Goal: Information Seeking & Learning: Learn about a topic

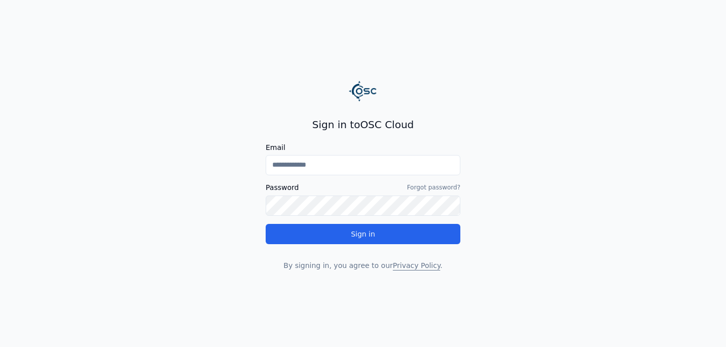
click at [367, 171] on input "Email" at bounding box center [363, 165] width 195 height 20
type input "**********"
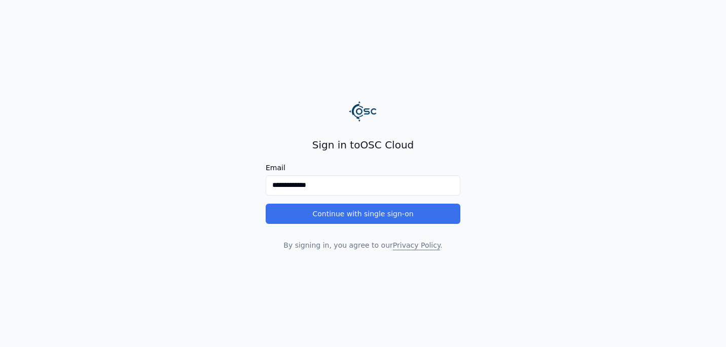
click at [353, 209] on button "Continue with single sign-on" at bounding box center [363, 214] width 195 height 20
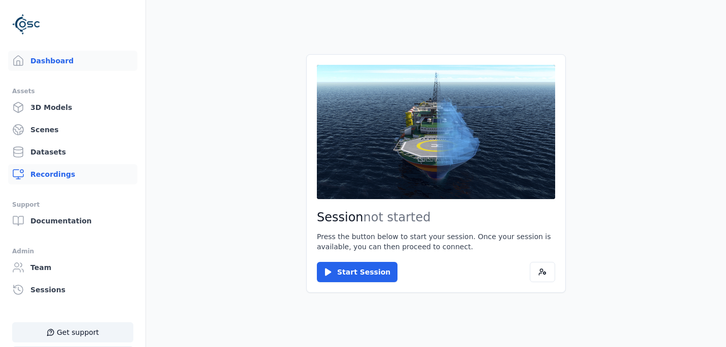
click at [68, 184] on link "Recordings" at bounding box center [72, 174] width 129 height 20
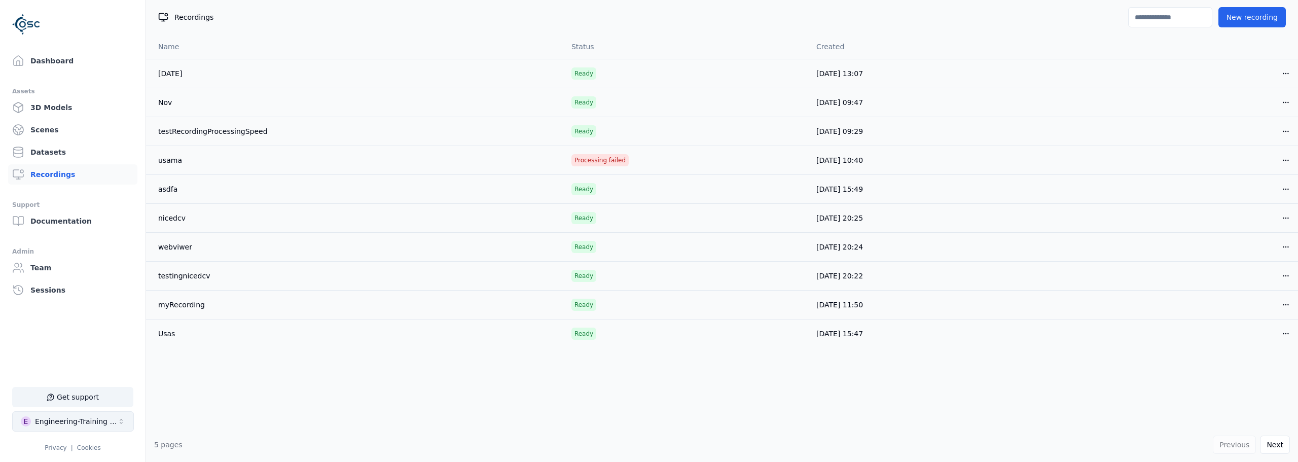
click at [111, 347] on div "Engineering-Training (SSO Staging)" at bounding box center [76, 421] width 82 height 10
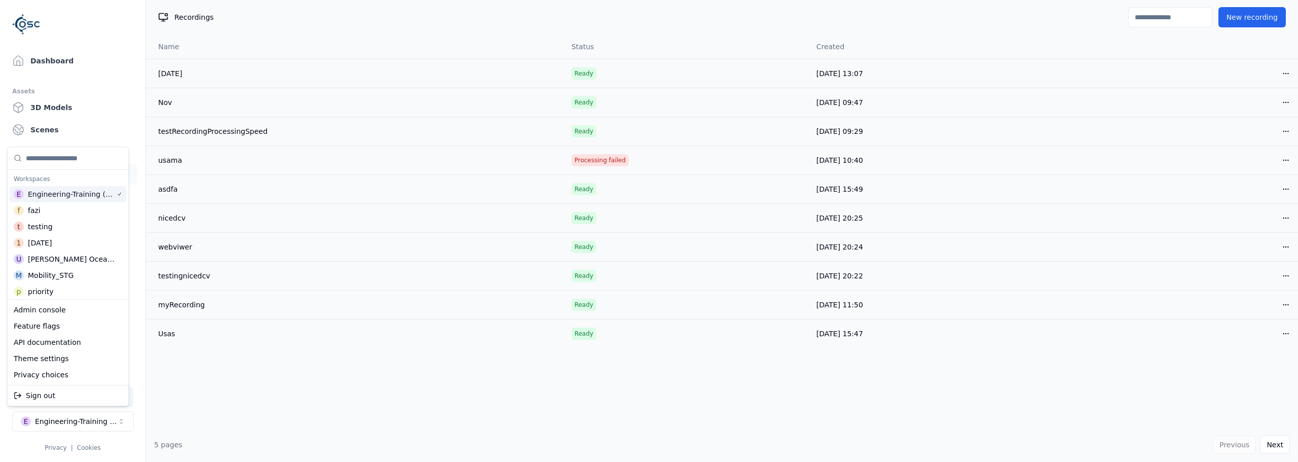
click at [65, 161] on input "Suggestions" at bounding box center [74, 158] width 96 height 22
click at [64, 210] on div "[PERSON_NAME] OceanFrame" at bounding box center [72, 208] width 88 height 10
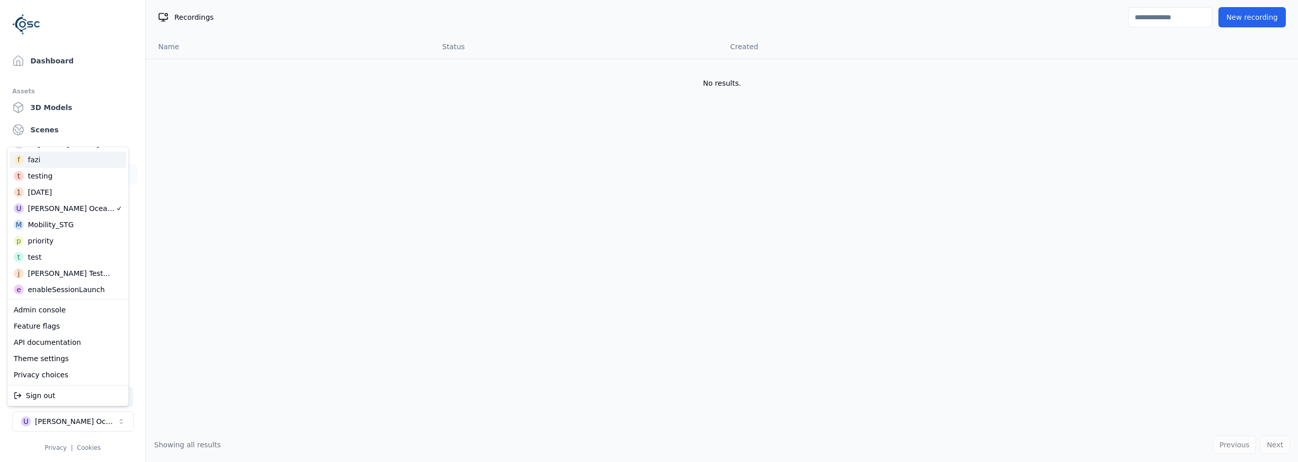
click at [60, 108] on html "Support Dashboard Assets 3D Models Scenes Datasets Recordings Support Documenta…" at bounding box center [649, 231] width 1298 height 462
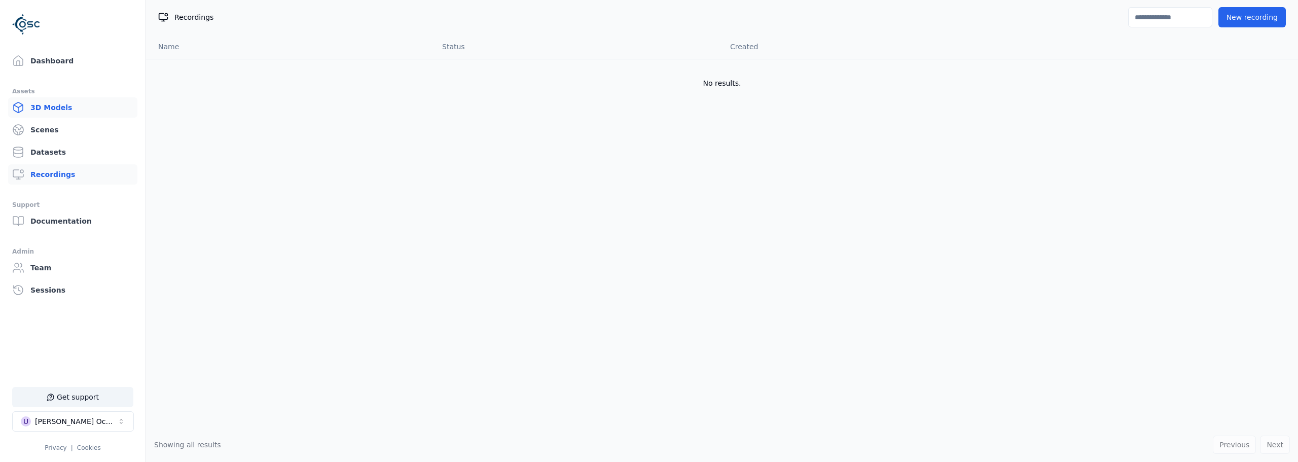
click at [60, 108] on link "3D Models" at bounding box center [72, 107] width 129 height 20
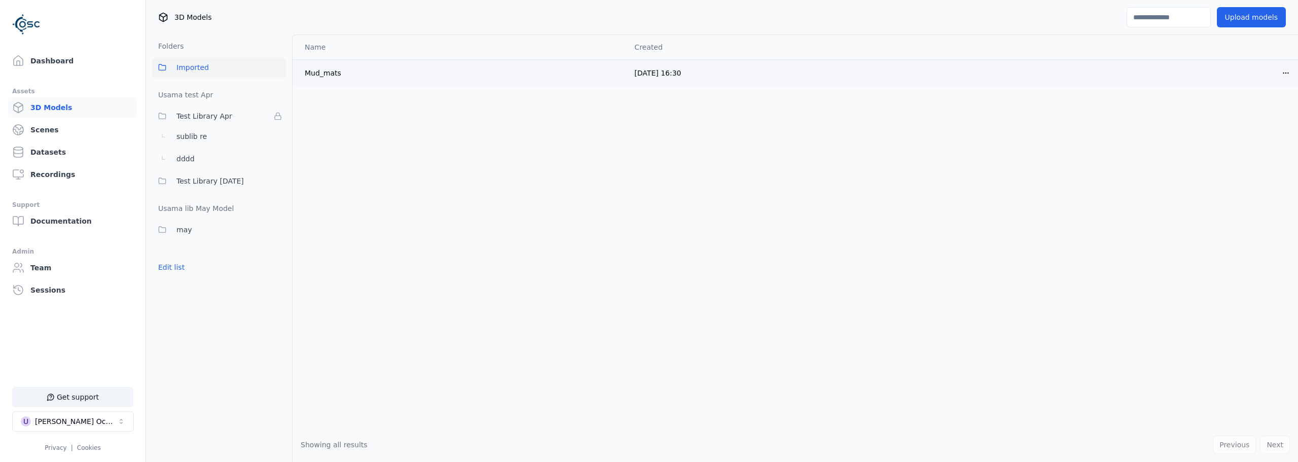
click at [726, 70] on html "Support Dashboard Assets 3D Models Scenes Datasets Recordings Support Documenta…" at bounding box center [649, 231] width 1298 height 462
click at [726, 150] on html "Support Dashboard Assets 3D Models Scenes Datasets Recordings Support Documenta…" at bounding box center [649, 231] width 1298 height 462
click at [45, 170] on link "Recordings" at bounding box center [72, 174] width 129 height 20
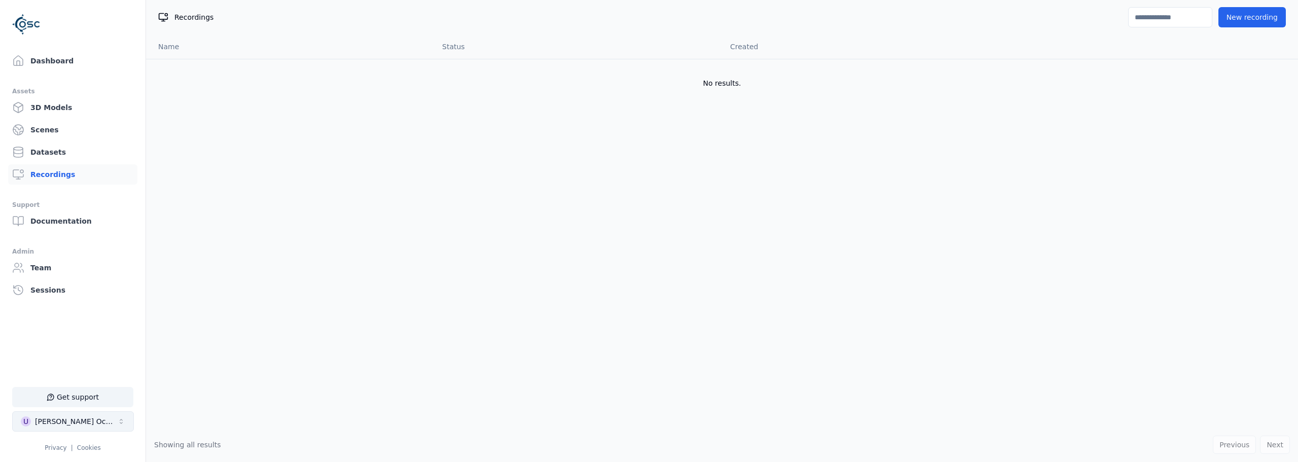
click at [91, 347] on div "[PERSON_NAME] OceanFrame" at bounding box center [76, 421] width 82 height 10
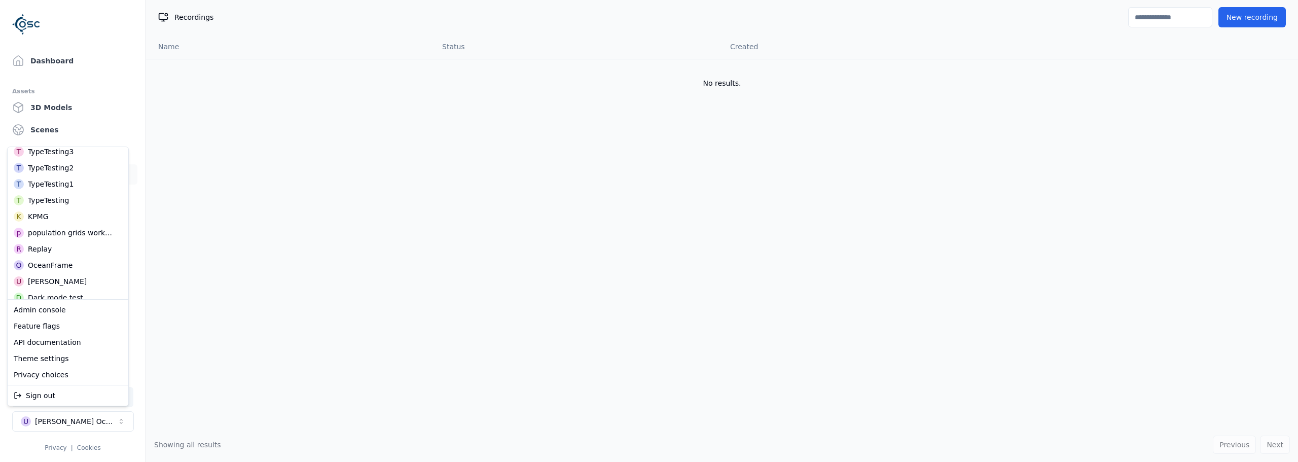
scroll to position [304, 0]
click at [48, 218] on div "OceanFrame" at bounding box center [50, 214] width 45 height 10
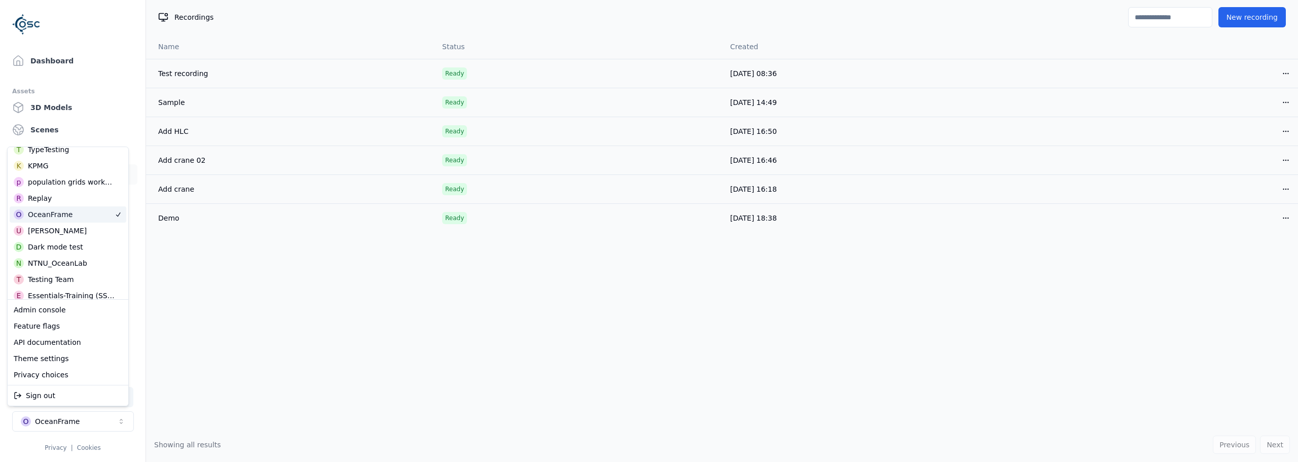
click at [272, 308] on html "Support Dashboard Assets 3D Models Scenes Datasets Recordings Support Documenta…" at bounding box center [649, 231] width 1298 height 462
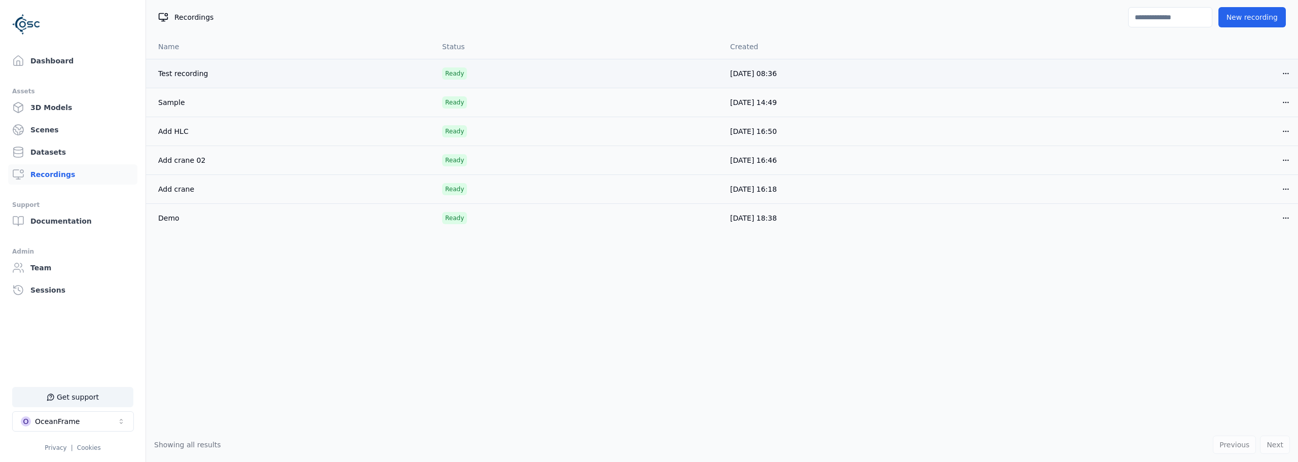
click at [184, 74] on link "Test recording" at bounding box center [183, 73] width 50 height 8
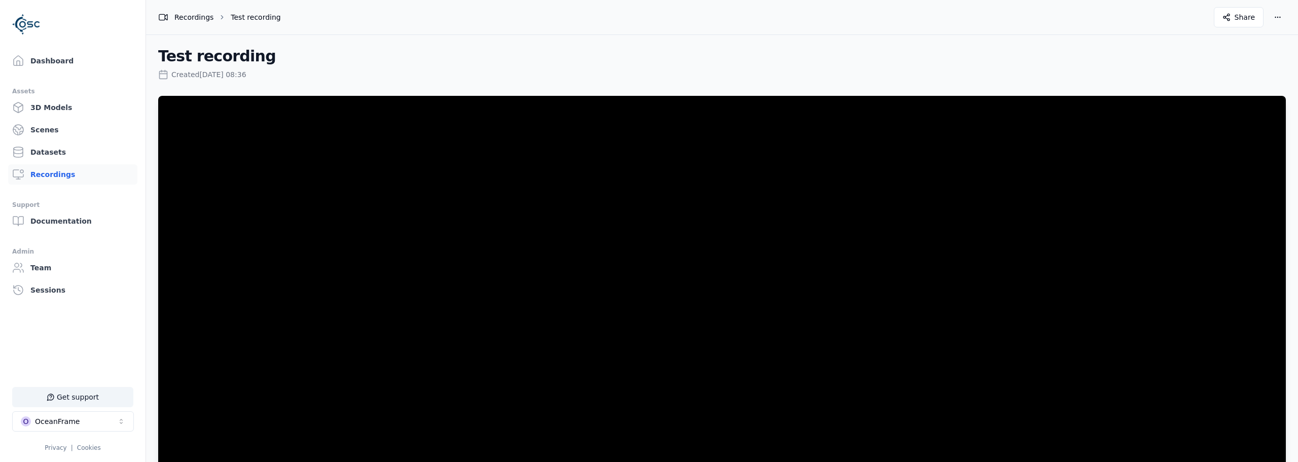
click at [198, 14] on div "Recordings" at bounding box center [185, 17] width 55 height 10
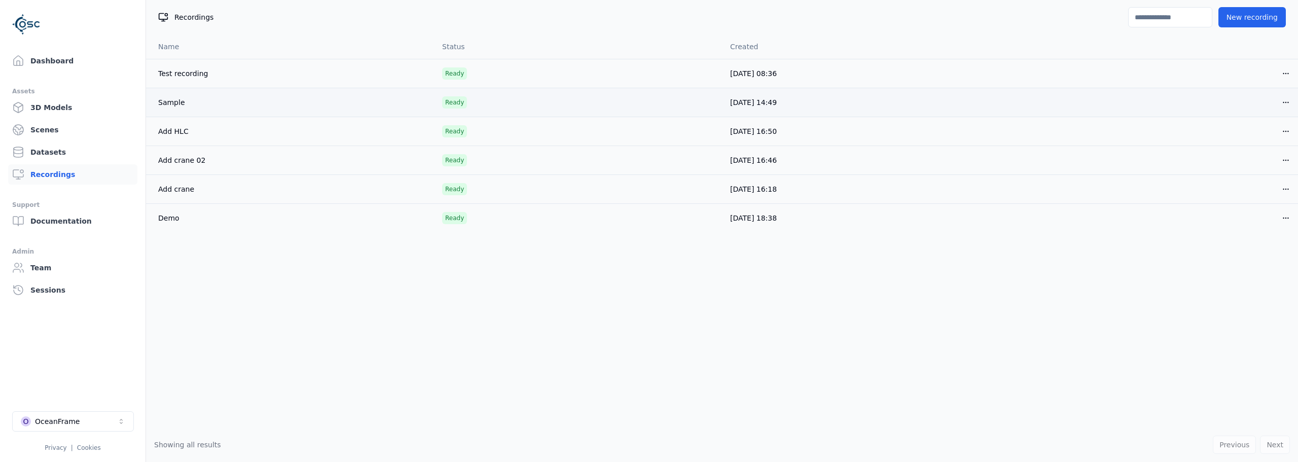
click at [172, 103] on link "Sample" at bounding box center [171, 102] width 27 height 8
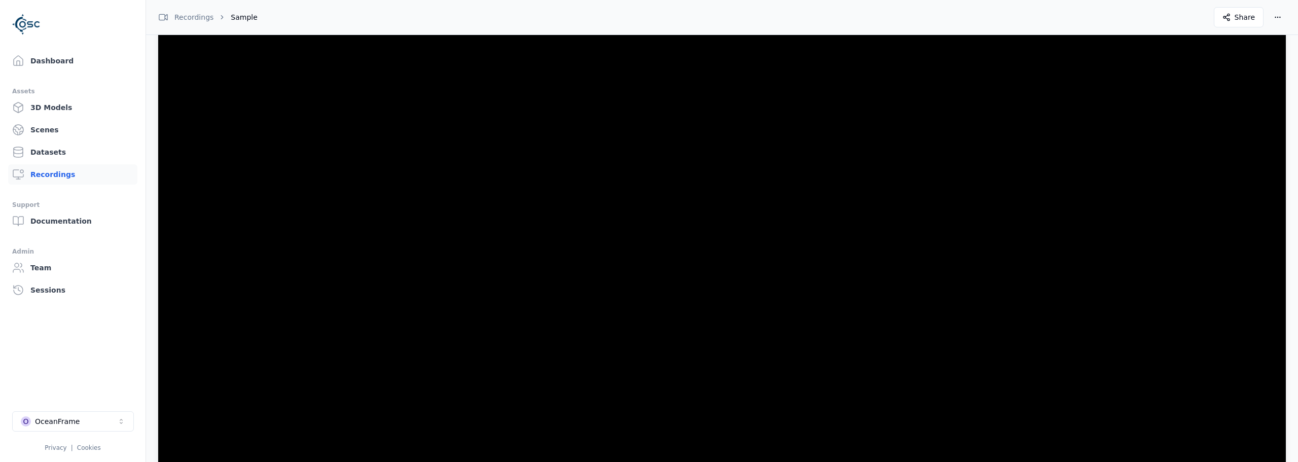
scroll to position [292, 0]
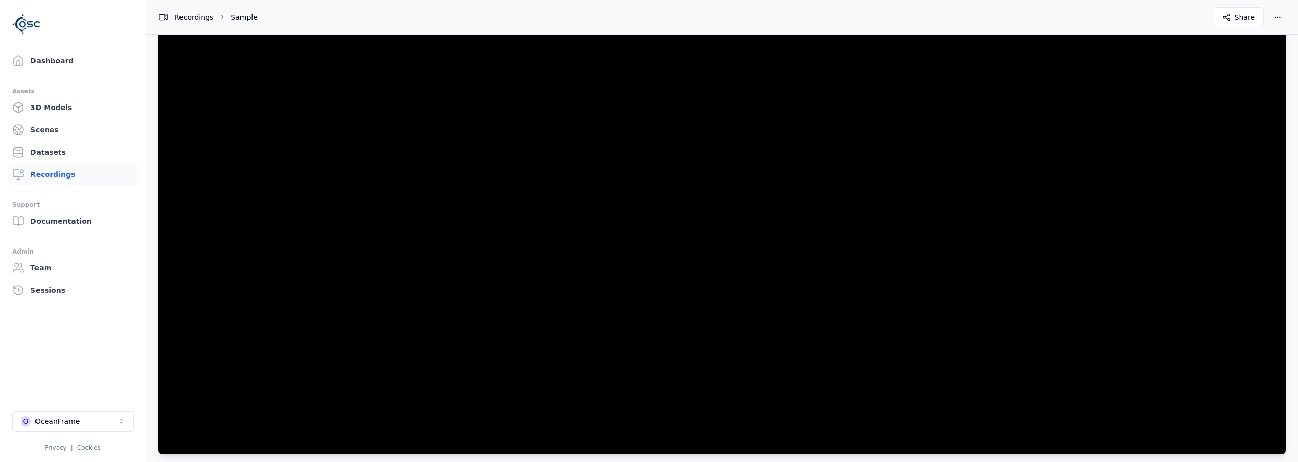
click at [192, 16] on div "Recordings" at bounding box center [185, 17] width 55 height 10
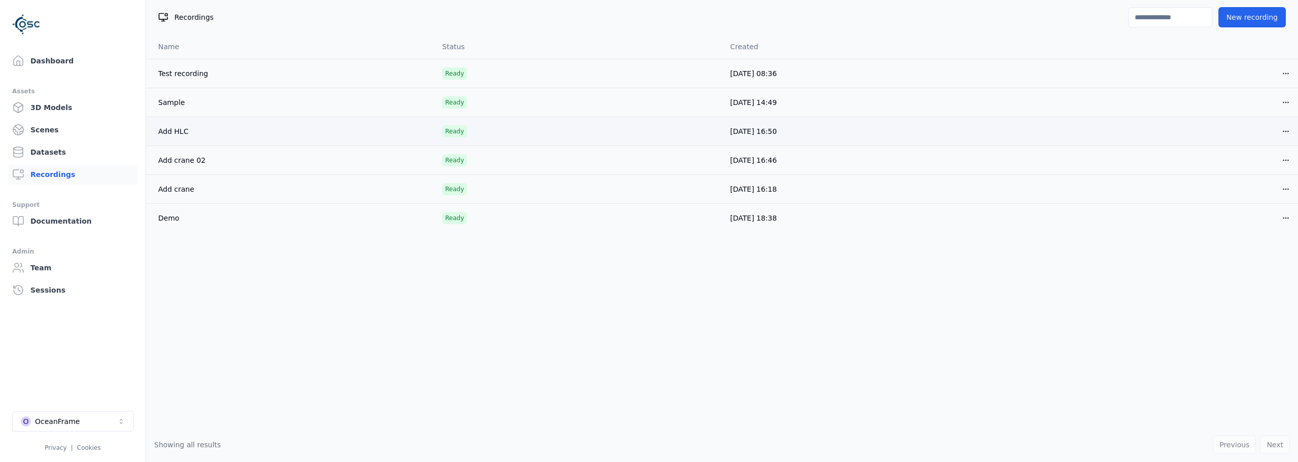
click at [175, 132] on link "Add HLC" at bounding box center [173, 131] width 30 height 8
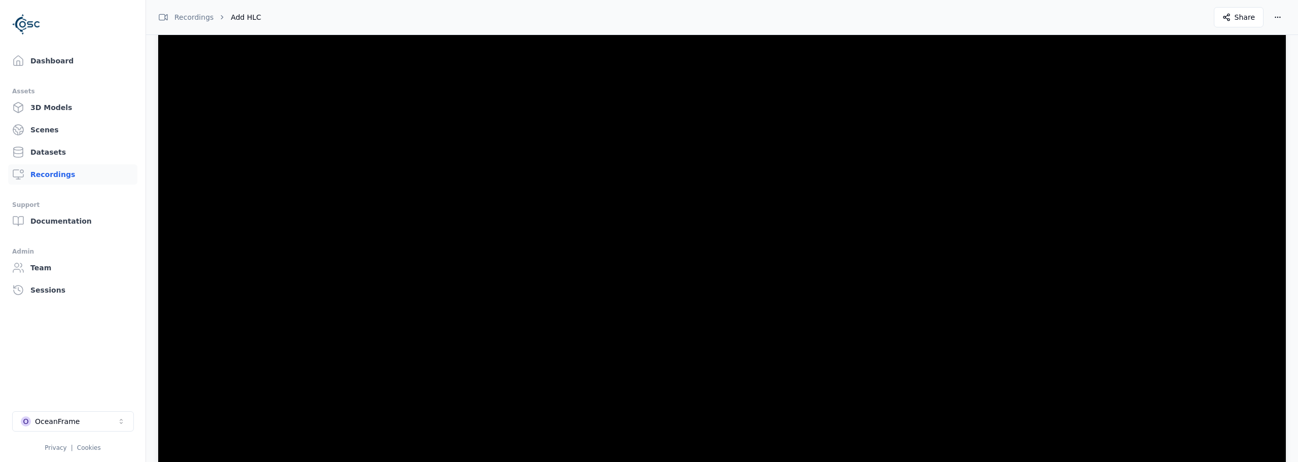
scroll to position [190, 0]
click at [195, 14] on div "Recordings" at bounding box center [185, 17] width 55 height 10
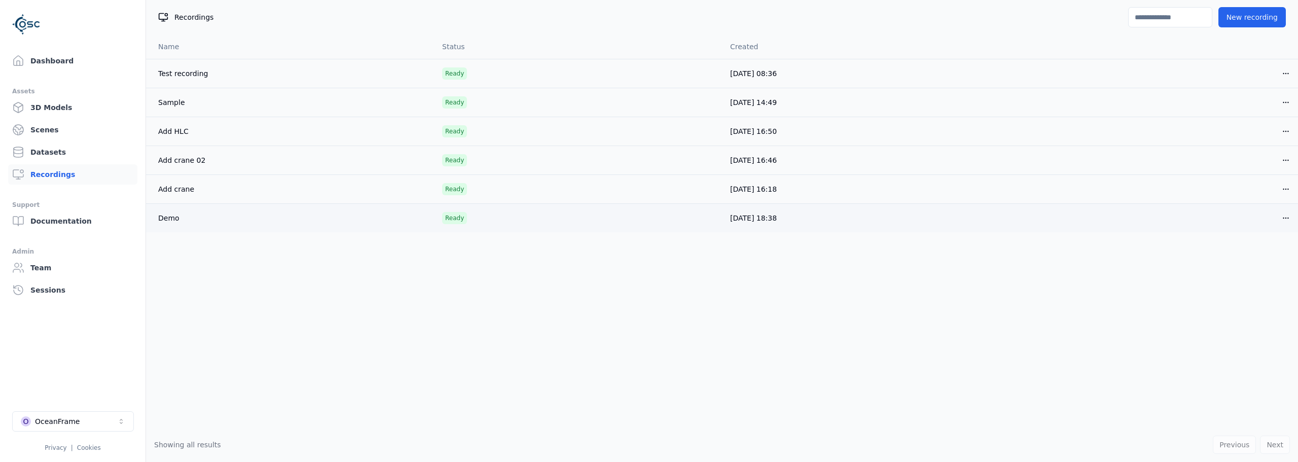
click at [174, 219] on link "Demo" at bounding box center [168, 218] width 21 height 8
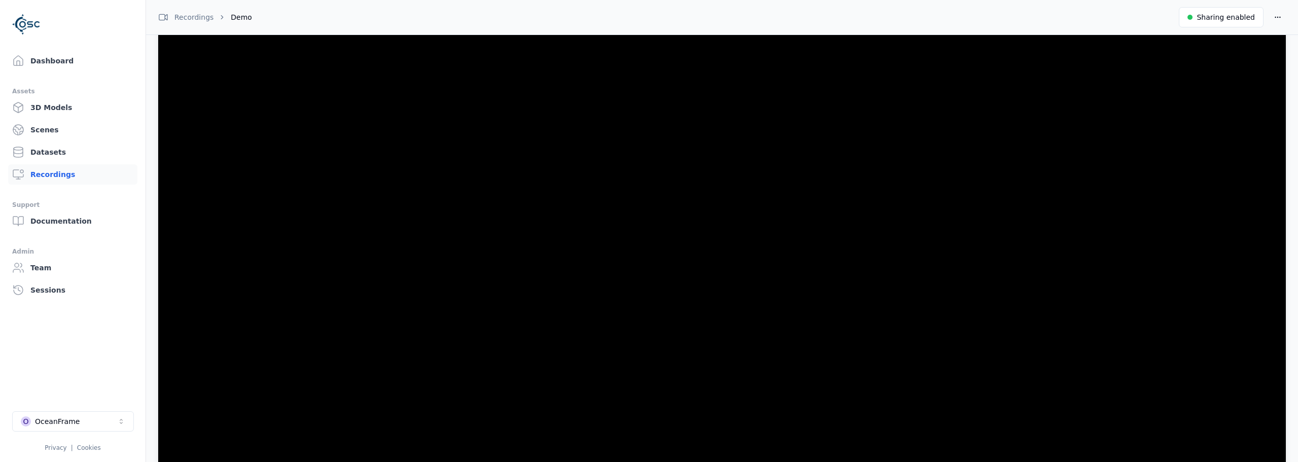
scroll to position [276, 0]
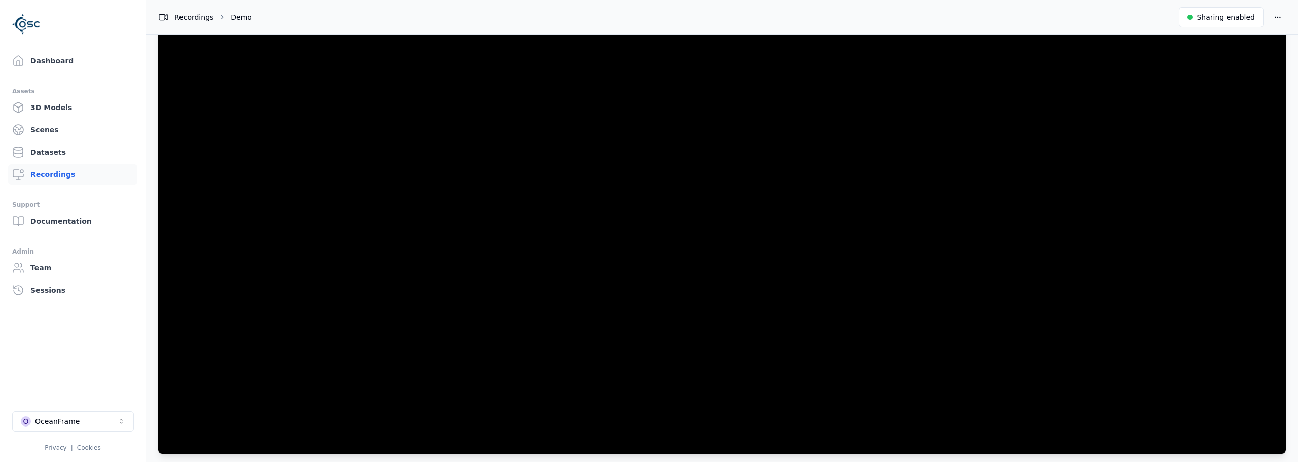
click at [192, 18] on div "Recordings" at bounding box center [185, 17] width 55 height 10
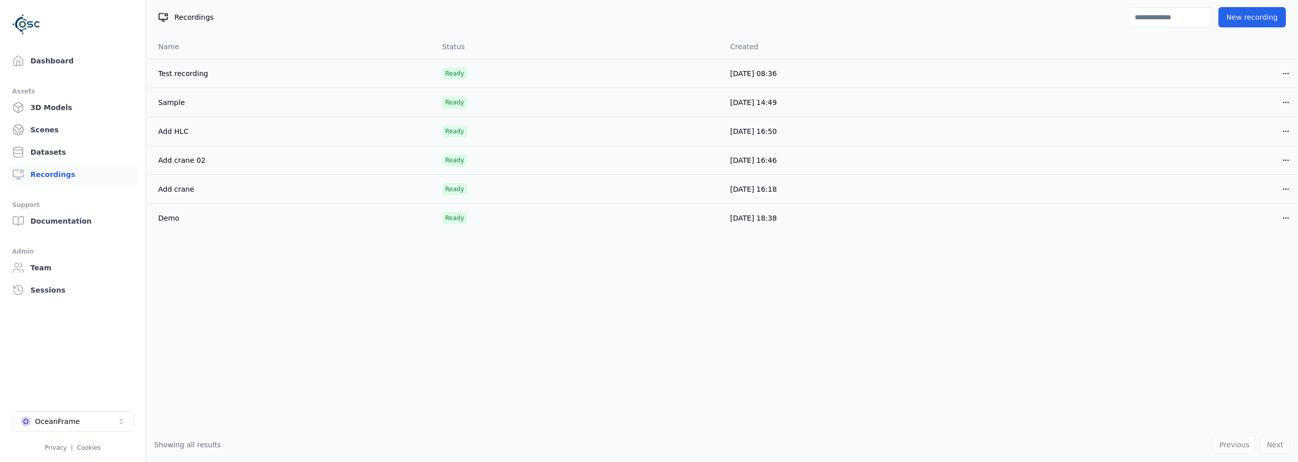
click at [68, 412] on button "O OceanFrame" at bounding box center [73, 421] width 122 height 20
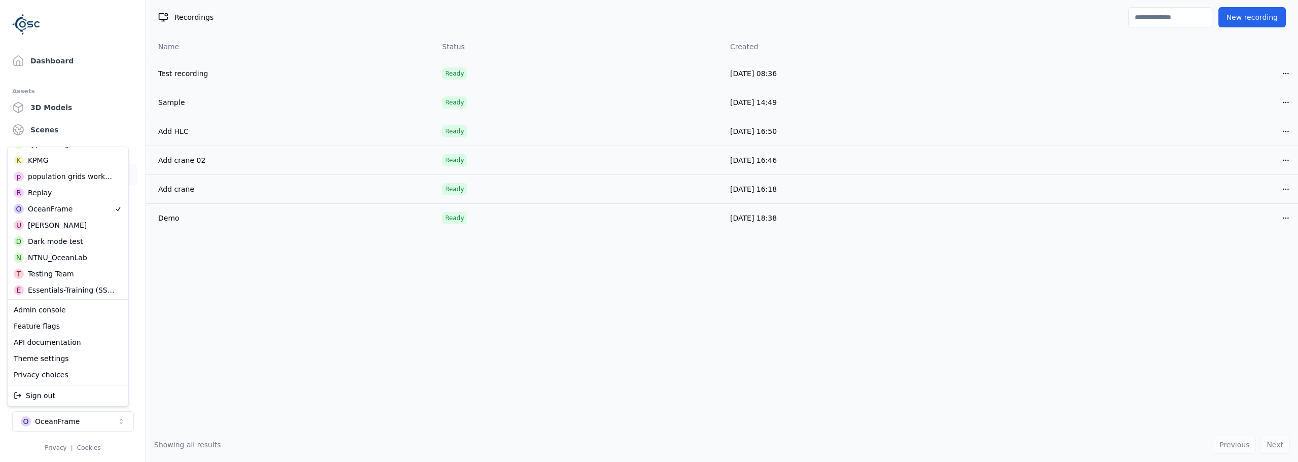
scroll to position [311, 0]
click at [75, 254] on div "NTNU_OceanLab" at bounding box center [57, 257] width 59 height 10
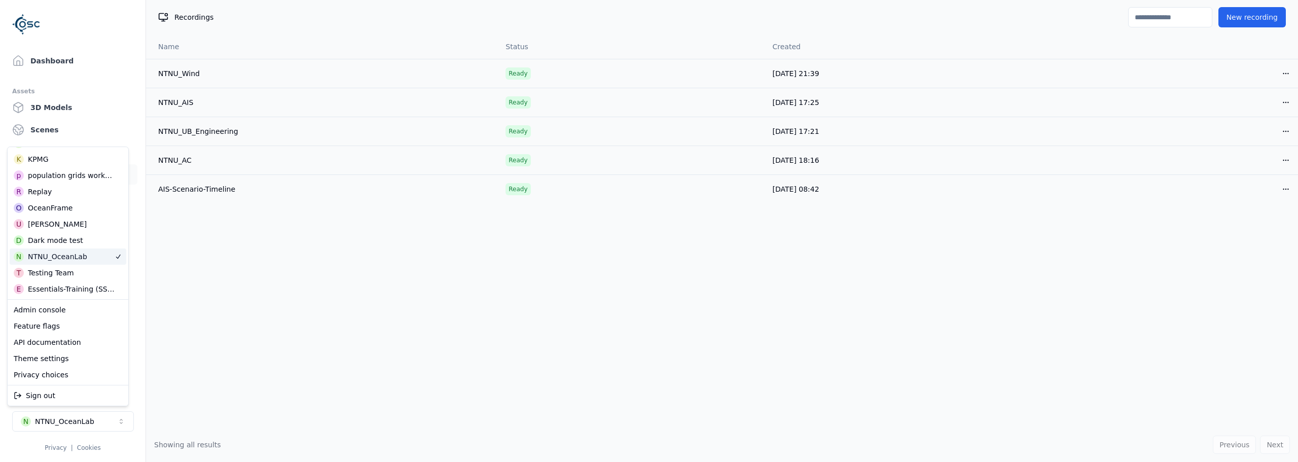
click at [193, 276] on html "Support Dashboard Assets 3D Models Scenes Datasets Recordings Support Documenta…" at bounding box center [649, 231] width 1298 height 462
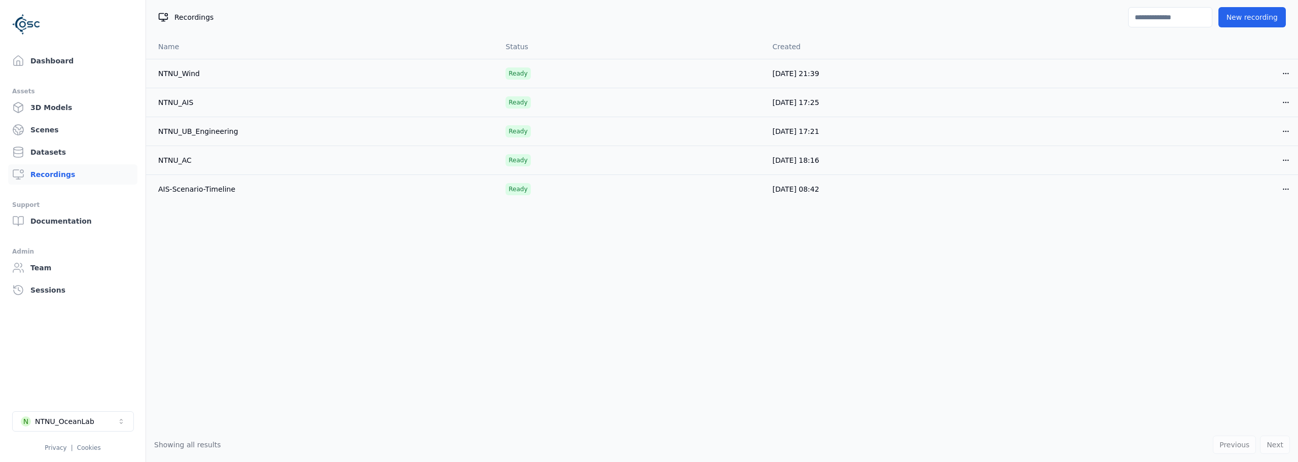
click at [209, 246] on div "Name Status Created NTNU_Wind Ready [DATE] 21:39 Open menu NTNU_AIS Ready [DATE…" at bounding box center [722, 230] width 1152 height 393
